Goal: Task Accomplishment & Management: Manage account settings

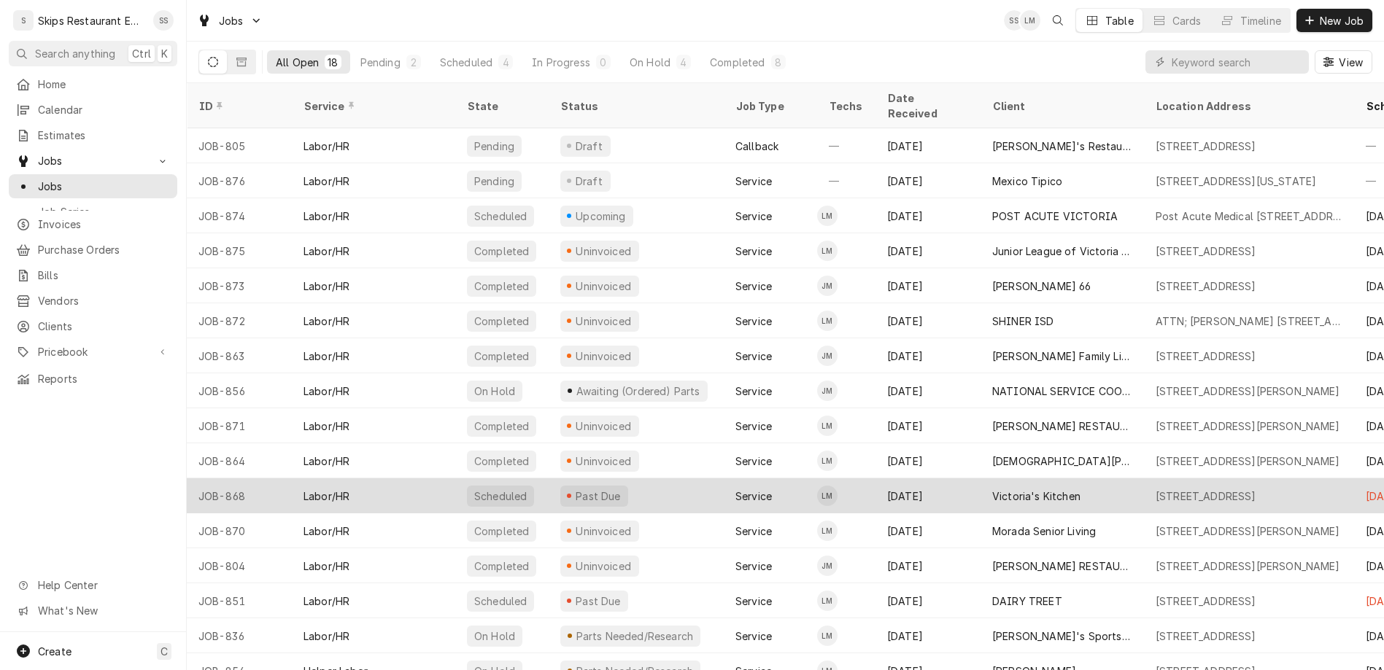
click at [992, 489] on div "Victoria's Kitchen" at bounding box center [1036, 496] width 88 height 15
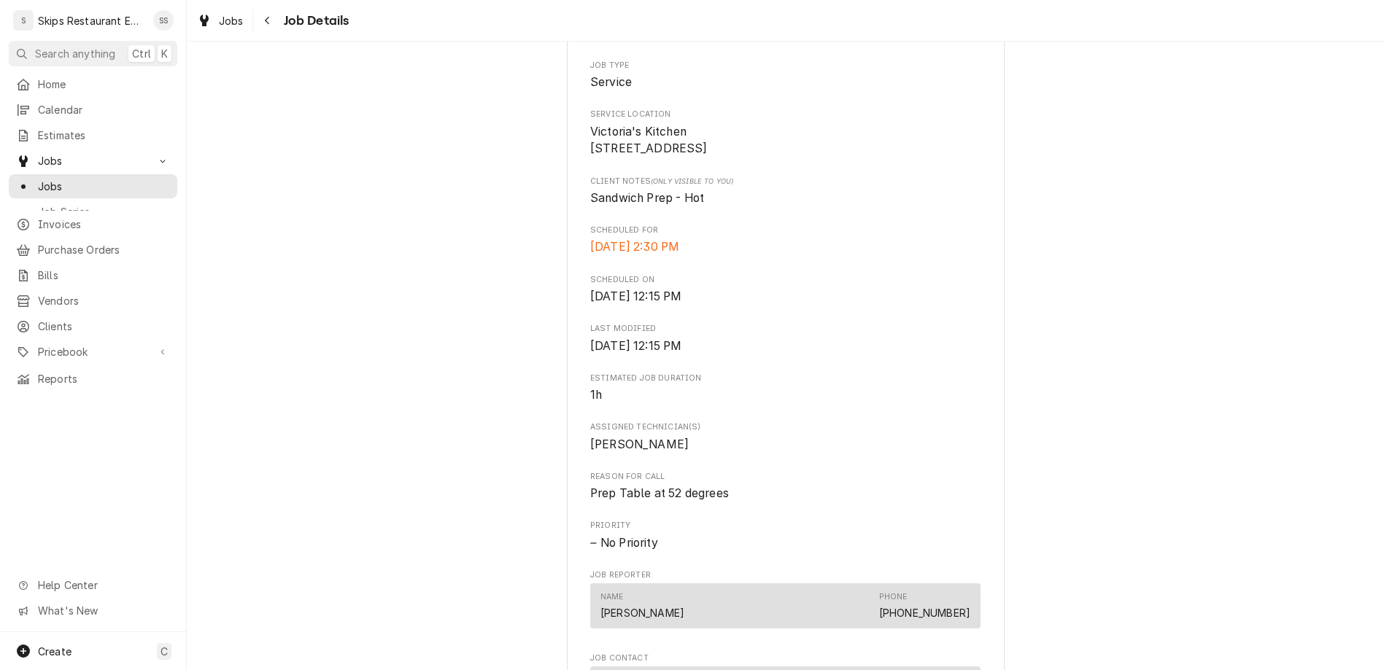
scroll to position [512, 0]
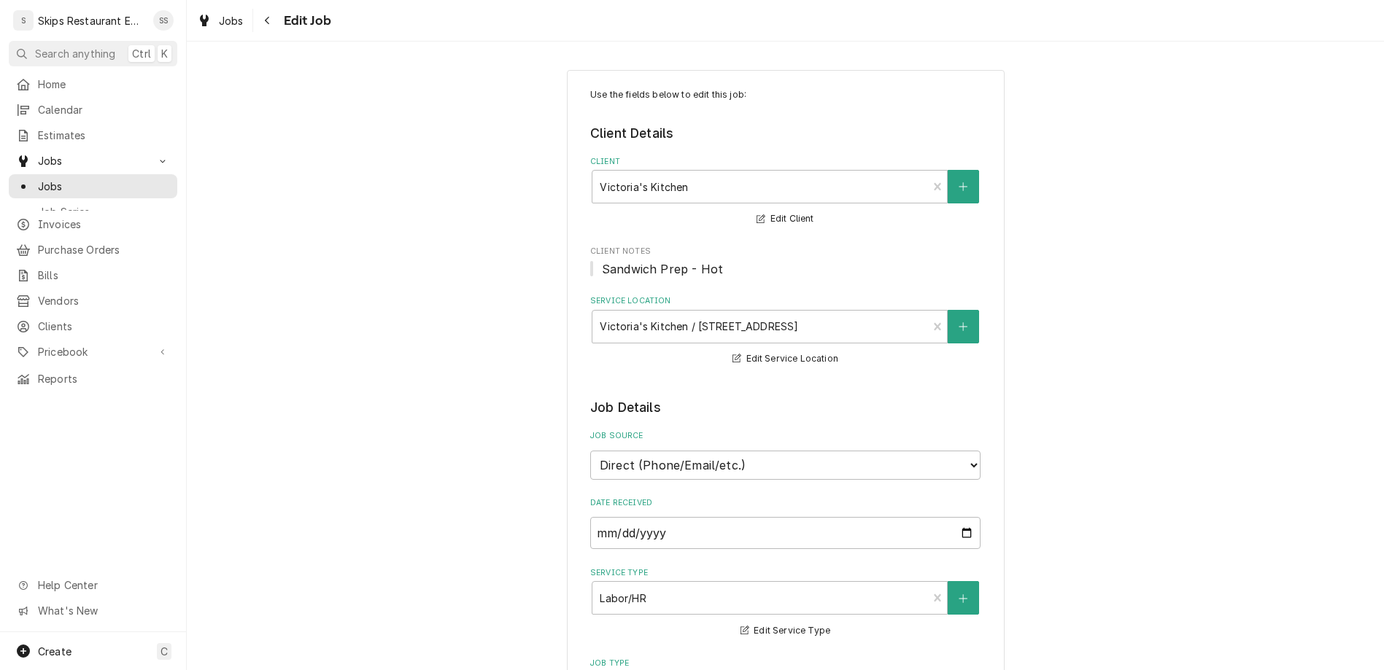
type textarea "x"
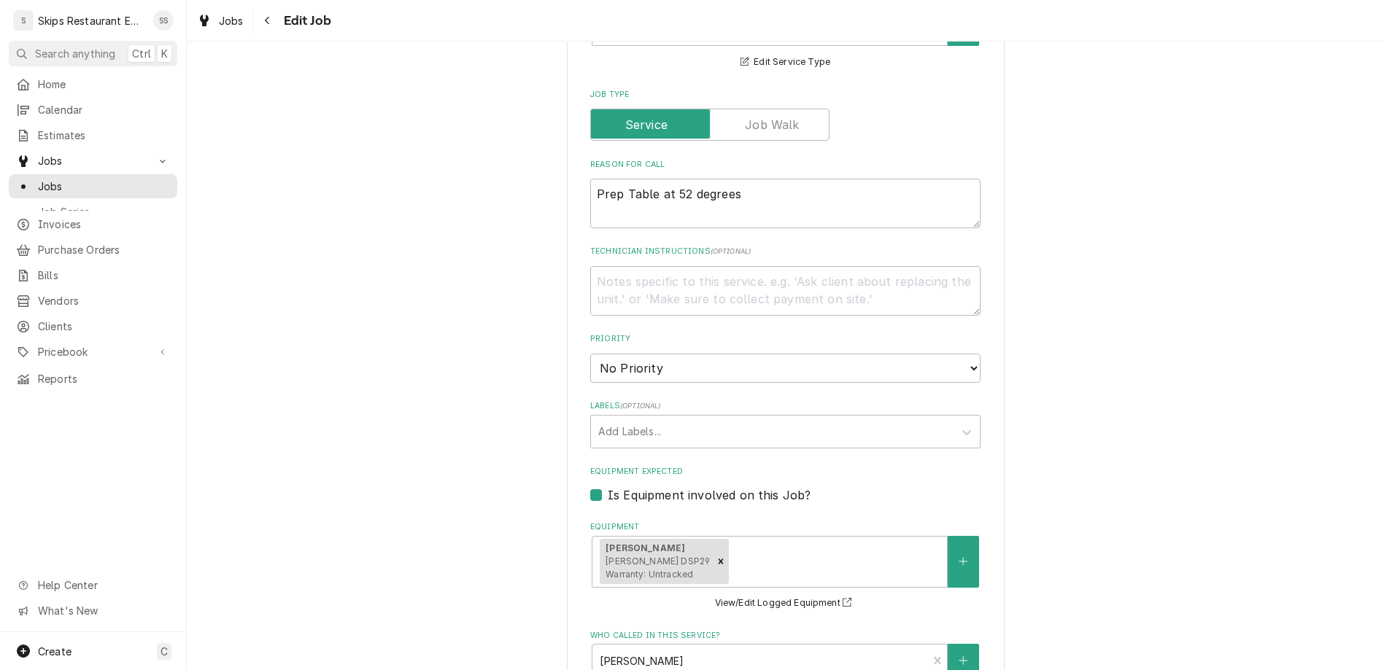
scroll to position [661, 0]
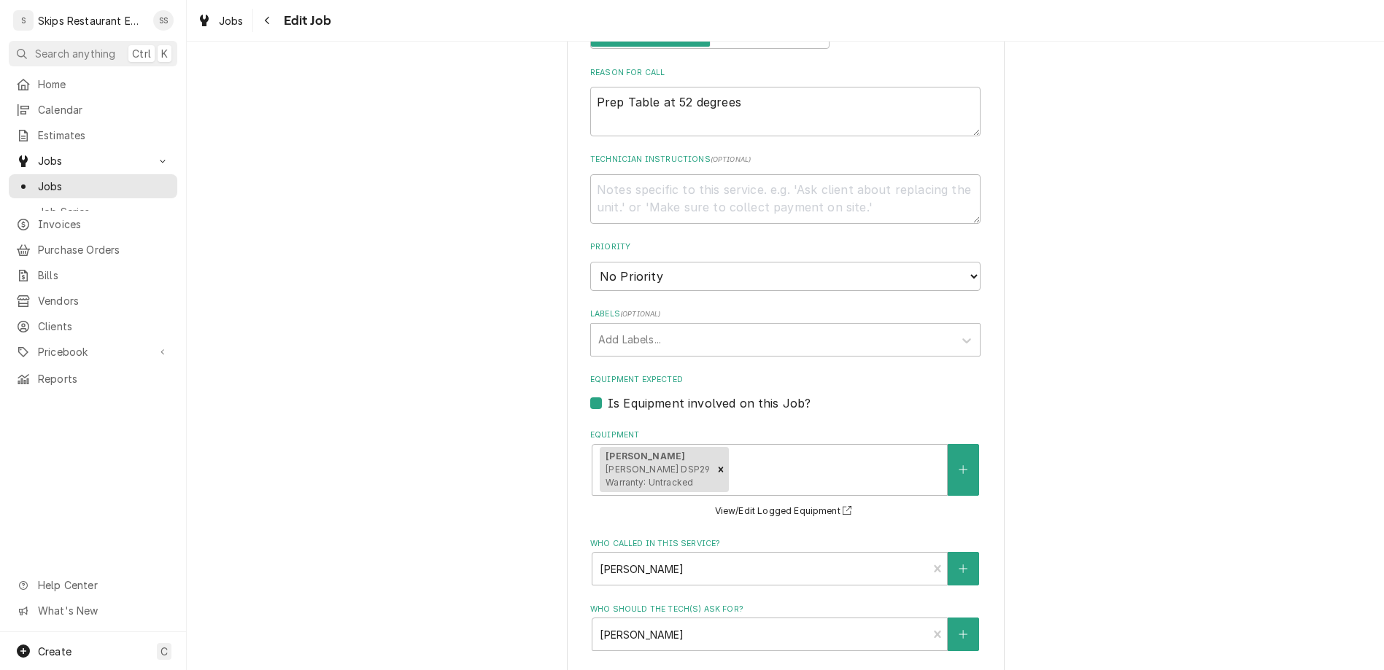
type input "[DATE]"
type textarea "x"
select select "10:30:00"
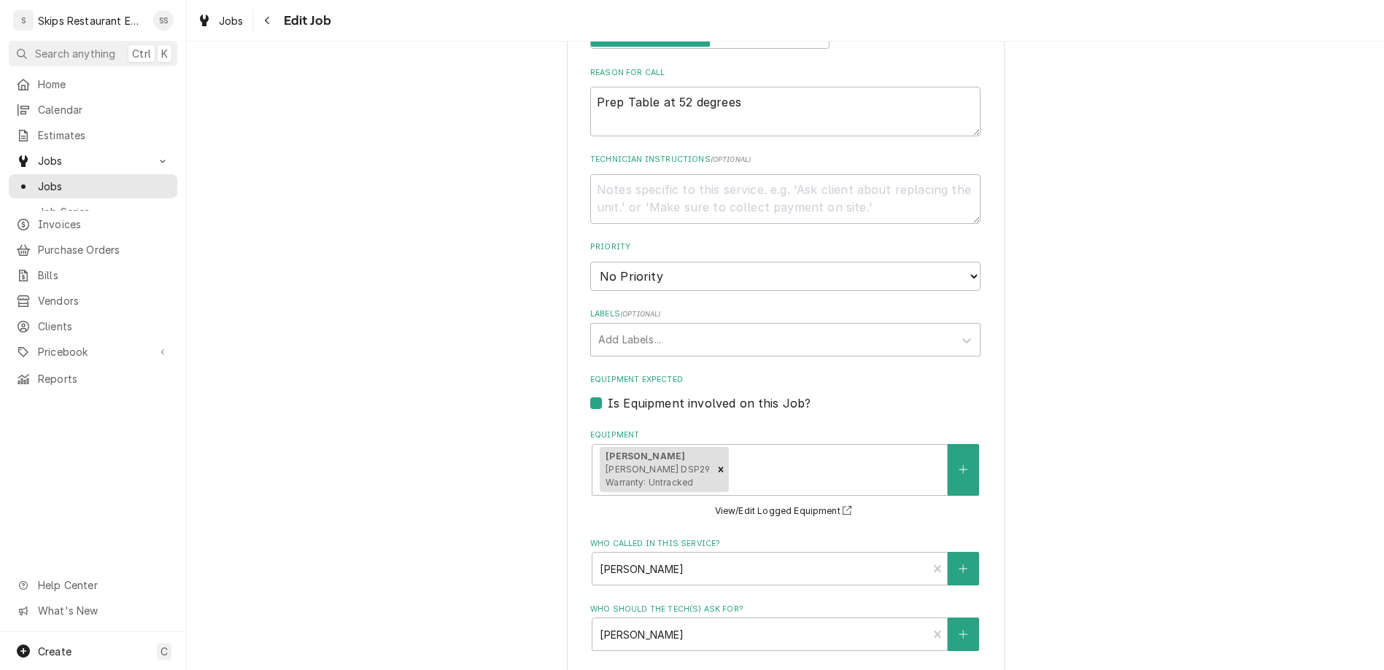
click option "10:30 AM" at bounding box center [0, 0] width 0 height 0
type textarea "x"
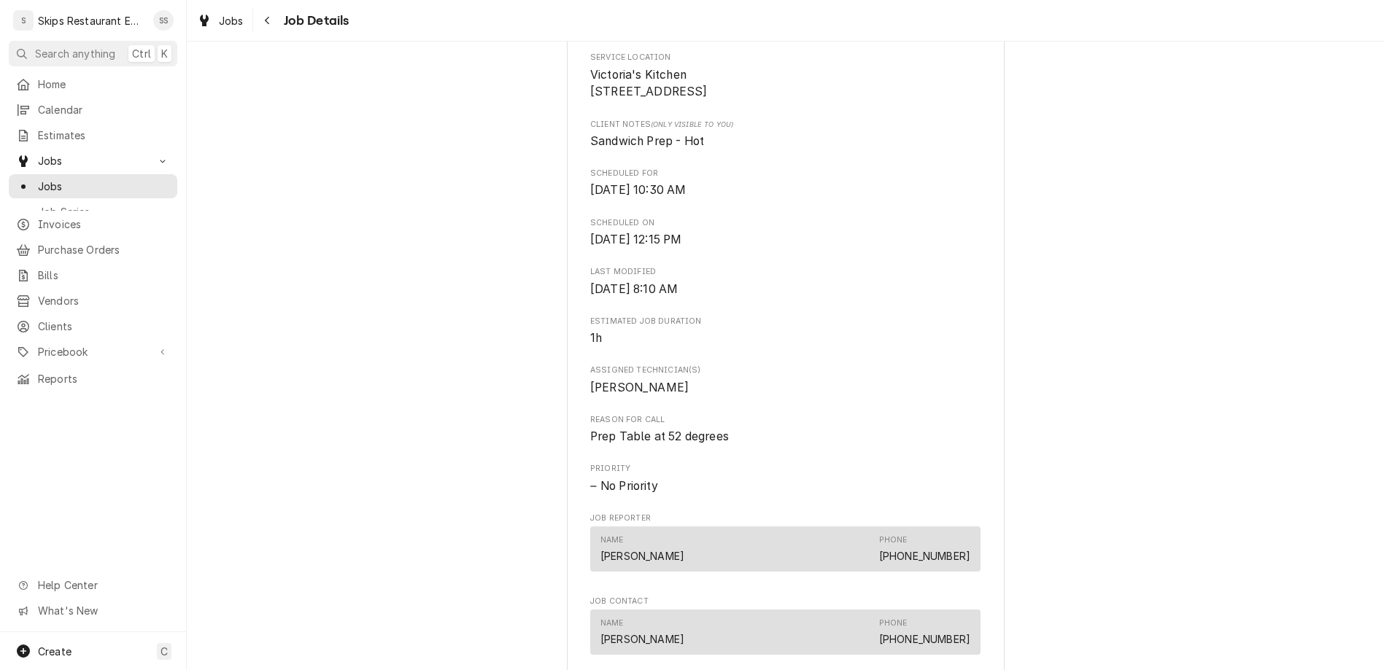
scroll to position [536, 0]
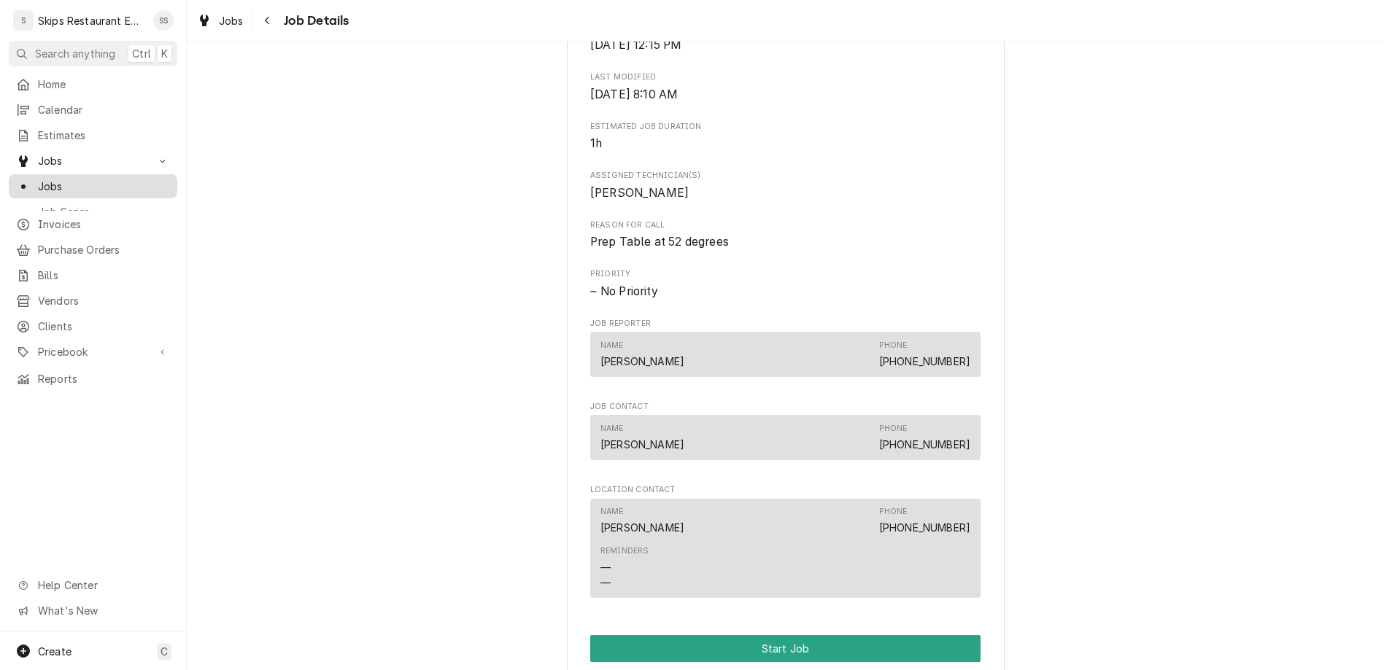
click at [39, 179] on span "Jobs" at bounding box center [104, 186] width 132 height 15
